Goal: Task Accomplishment & Management: Use online tool/utility

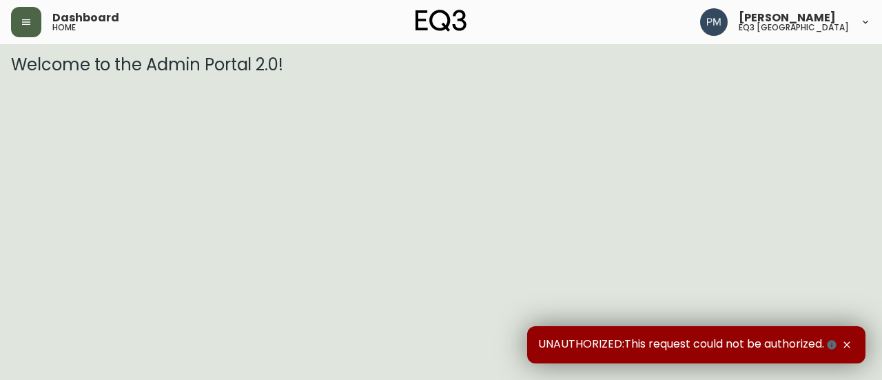
click at [32, 28] on button "button" at bounding box center [26, 22] width 30 height 30
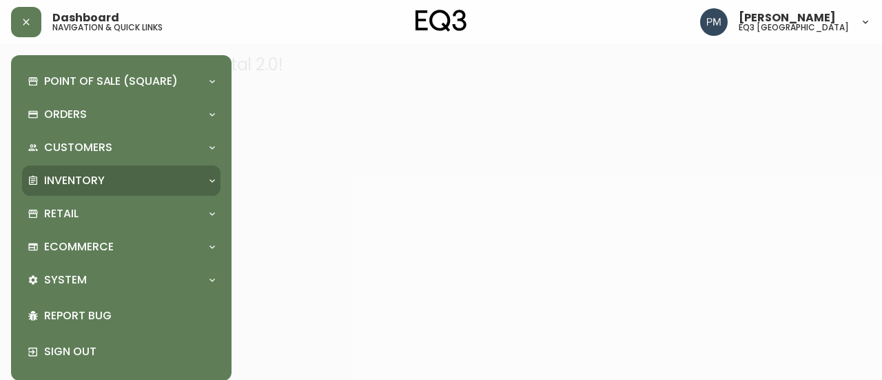
click at [76, 174] on p "Inventory" at bounding box center [74, 180] width 61 height 15
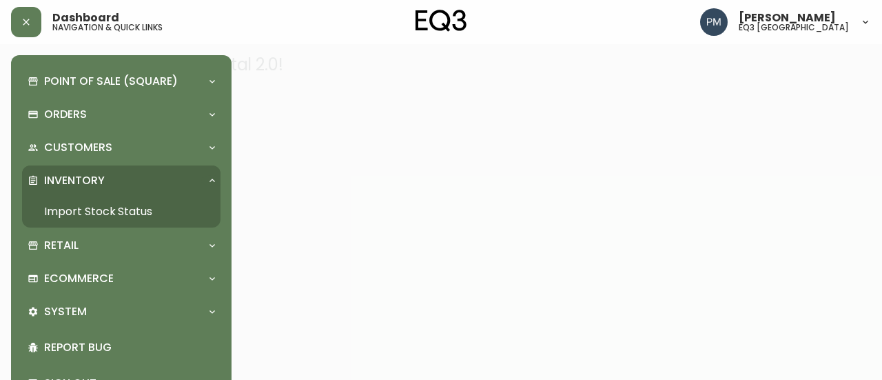
drag, startPoint x: 77, startPoint y: 212, endPoint x: 223, endPoint y: 291, distance: 165.9
click at [77, 212] on link "Import Stock Status" at bounding box center [121, 212] width 198 height 32
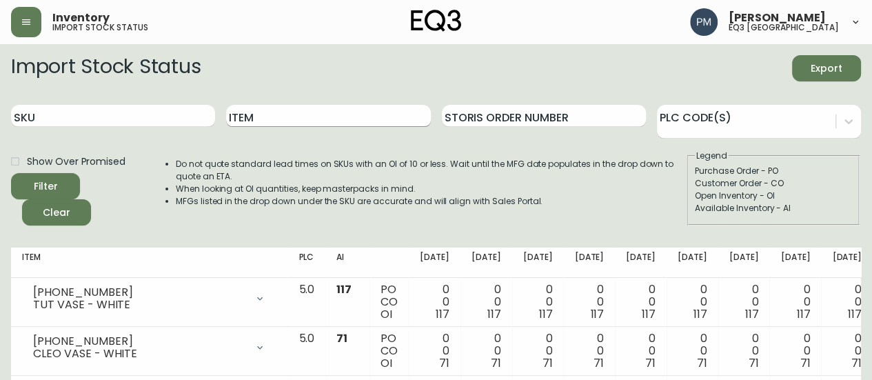
click at [315, 126] on input "Item" at bounding box center [328, 116] width 204 height 22
type input "Sage"
click at [11, 173] on button "Filter" at bounding box center [45, 186] width 69 height 26
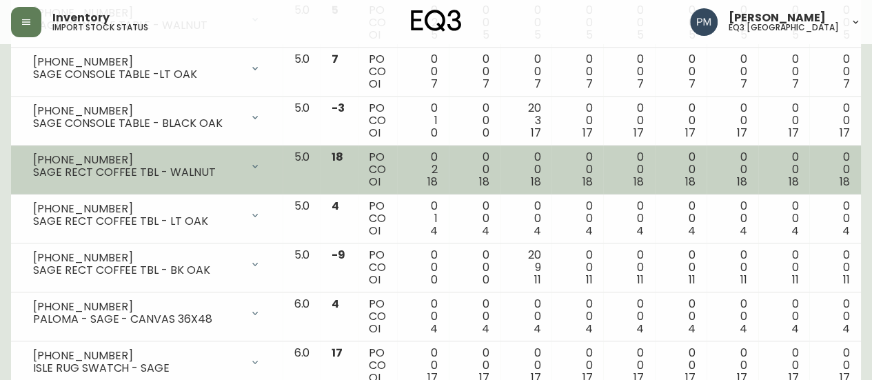
scroll to position [724, 0]
